Goal: Navigation & Orientation: Find specific page/section

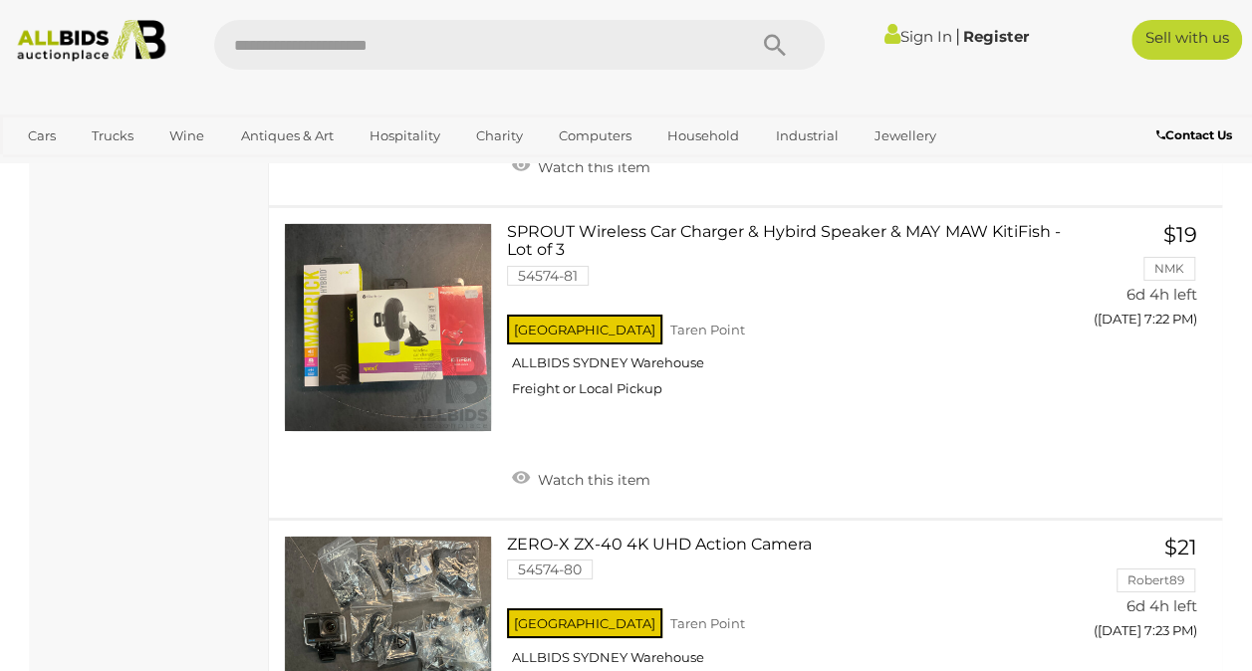
scroll to position [6953, 0]
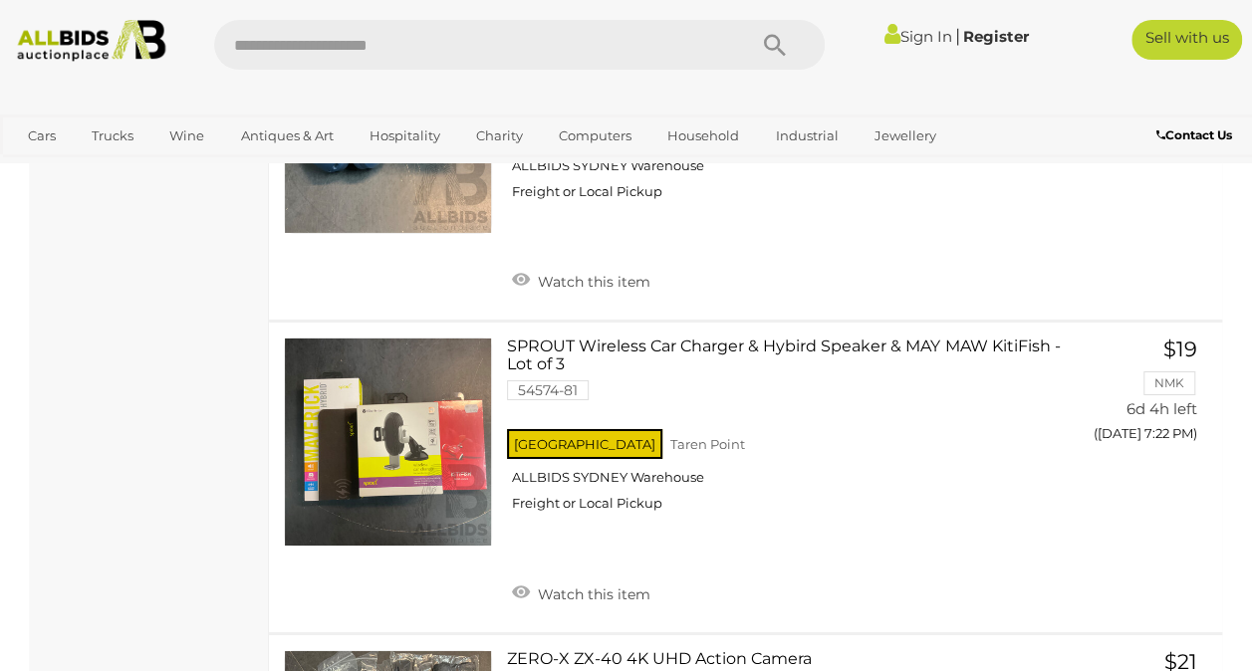
click at [0, 0] on div "View All Trucks Auctions" at bounding box center [0, 0] width 0 height 0
click at [0, 0] on link "View All Wine Auctions" at bounding box center [0, 0] width 0 height 0
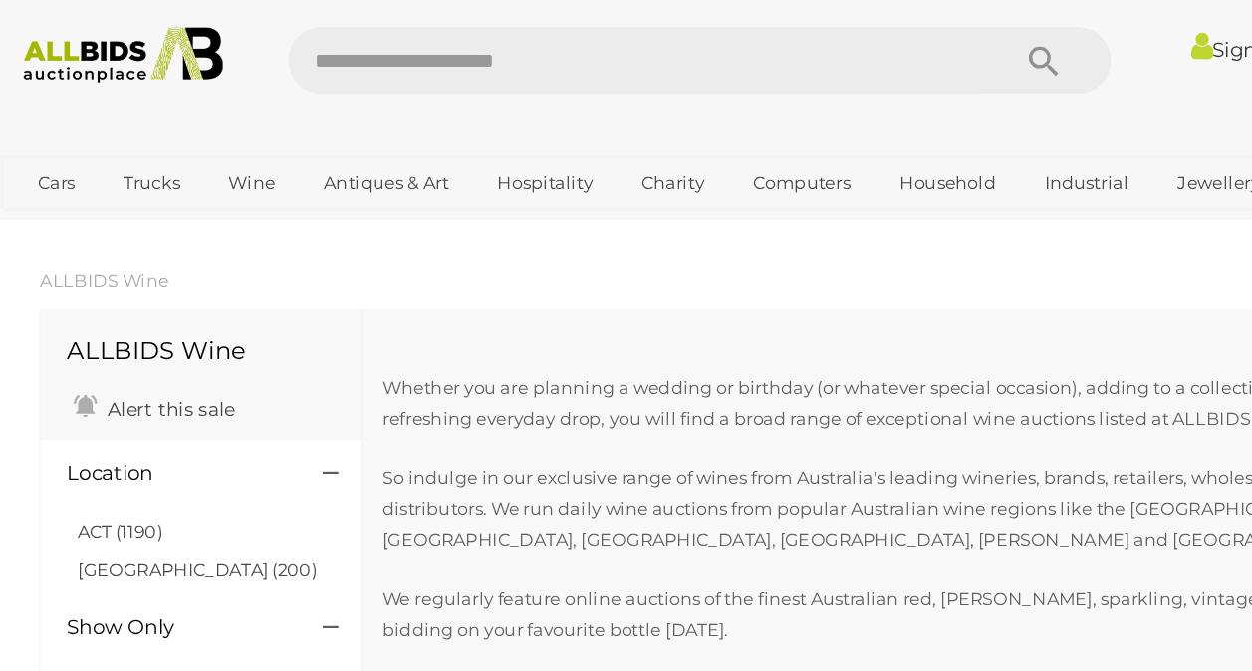
click at [0, 0] on link "View All Cars Auctions" at bounding box center [0, 0] width 0 height 0
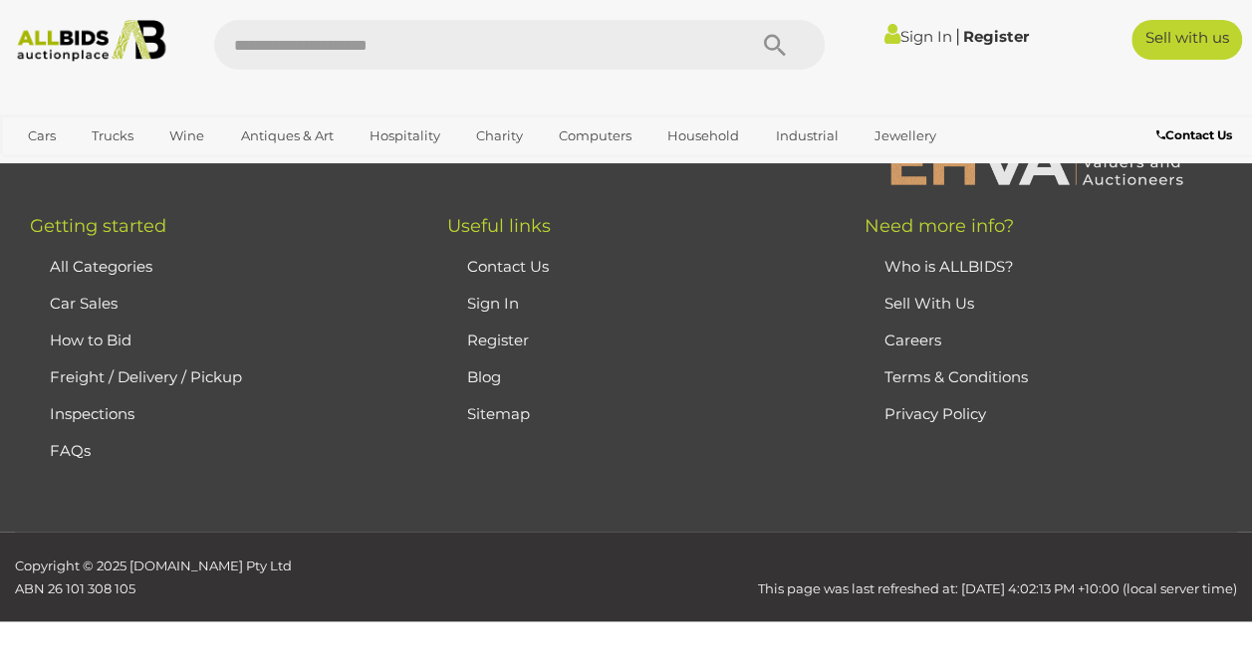
scroll to position [1004, 0]
